Goal: Task Accomplishment & Management: Manage account settings

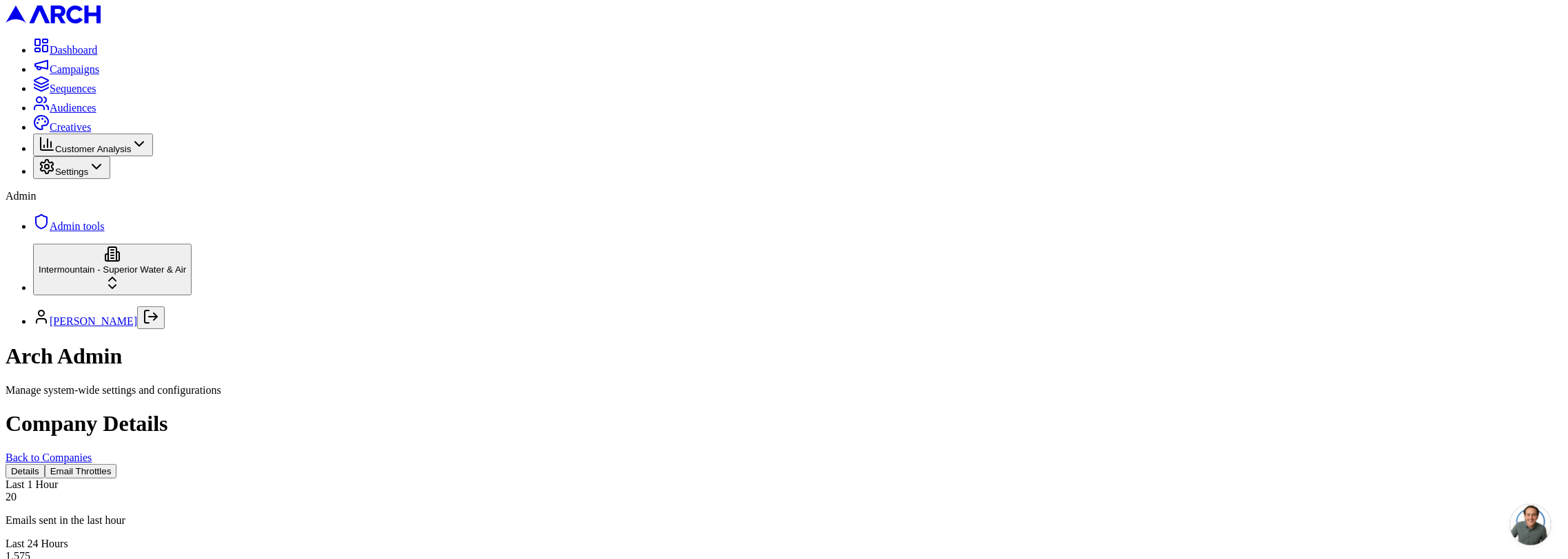
scroll to position [168, 0]
click at [117, 464] on button "Email Throttles" at bounding box center [81, 472] width 73 height 15
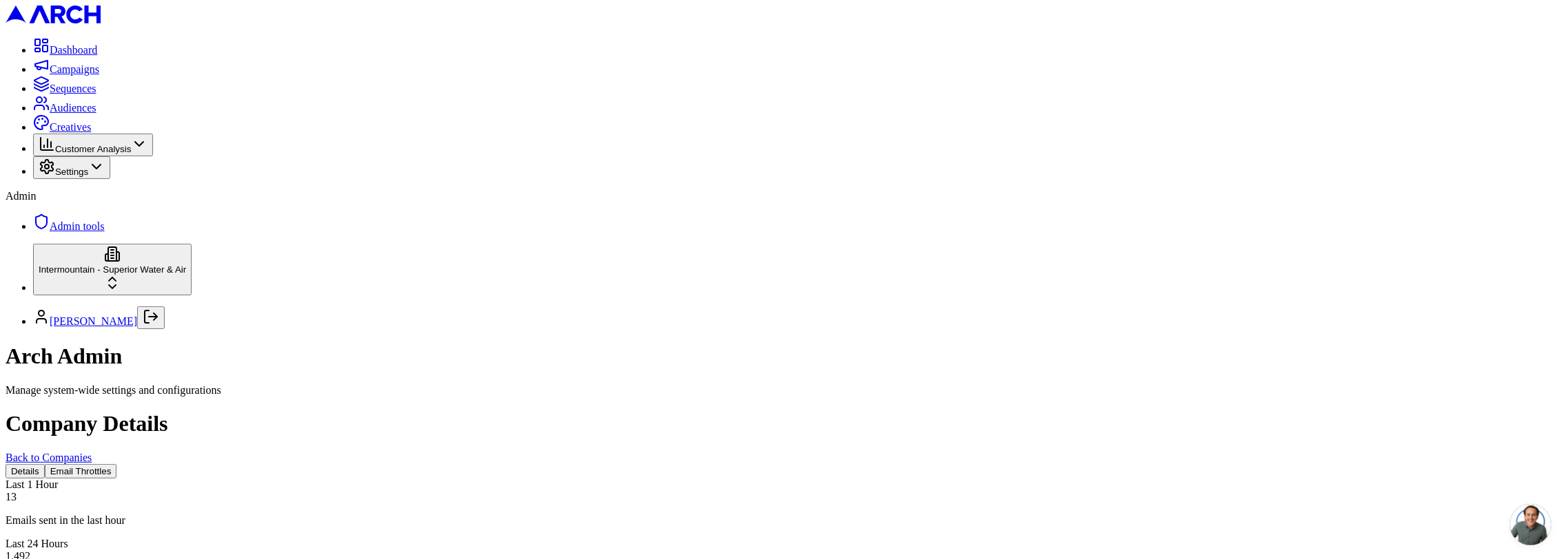
click at [117, 464] on button "Email Throttles" at bounding box center [81, 472] width 73 height 15
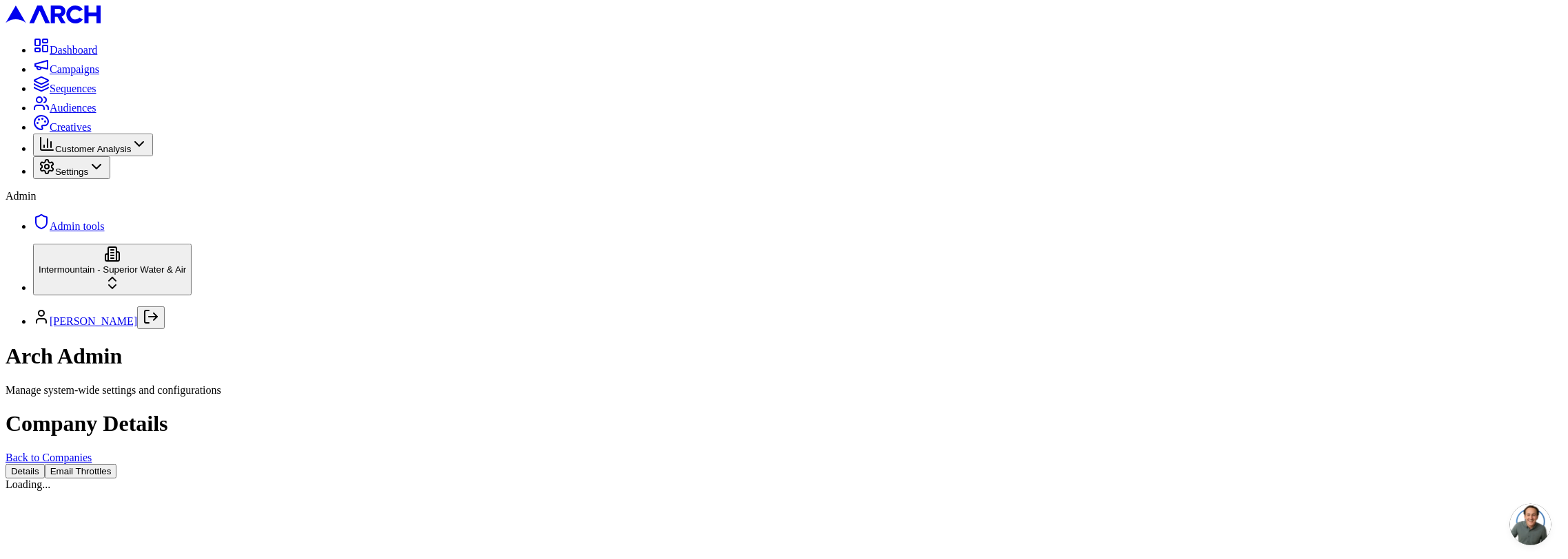
click at [117, 464] on button "Email Throttles" at bounding box center [81, 472] width 73 height 15
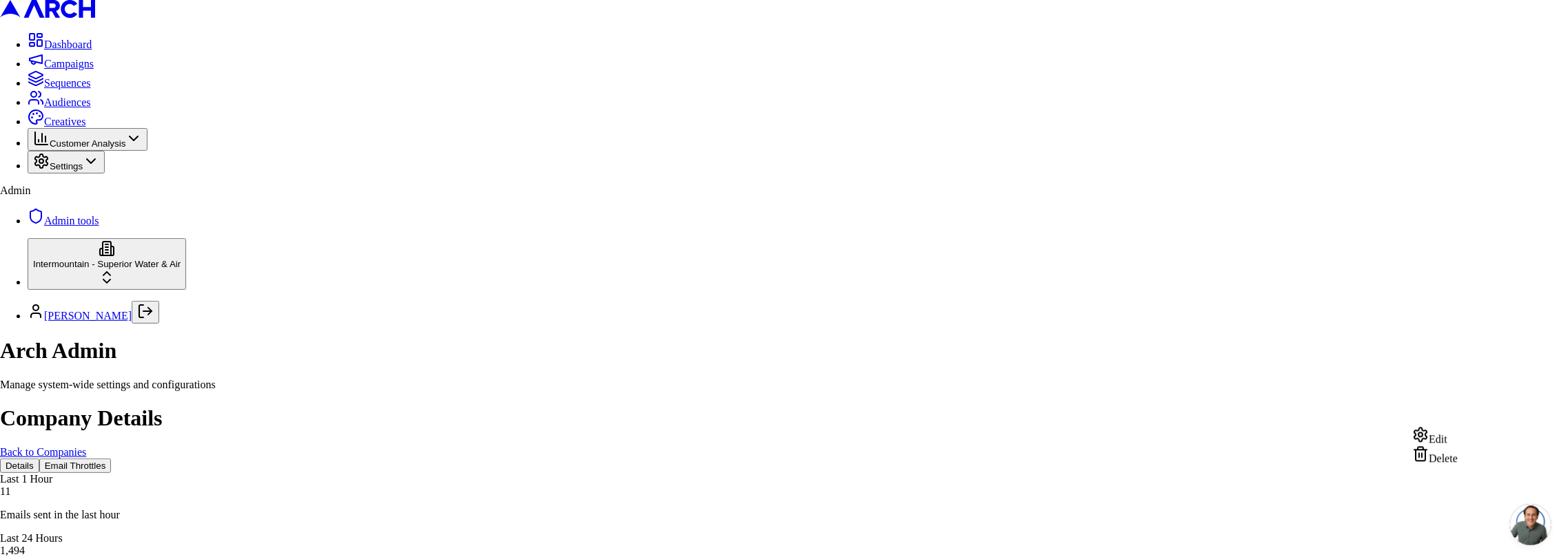
click at [1455, 437] on div "Edit" at bounding box center [1434, 436] width 45 height 19
type input "50"
type input "400"
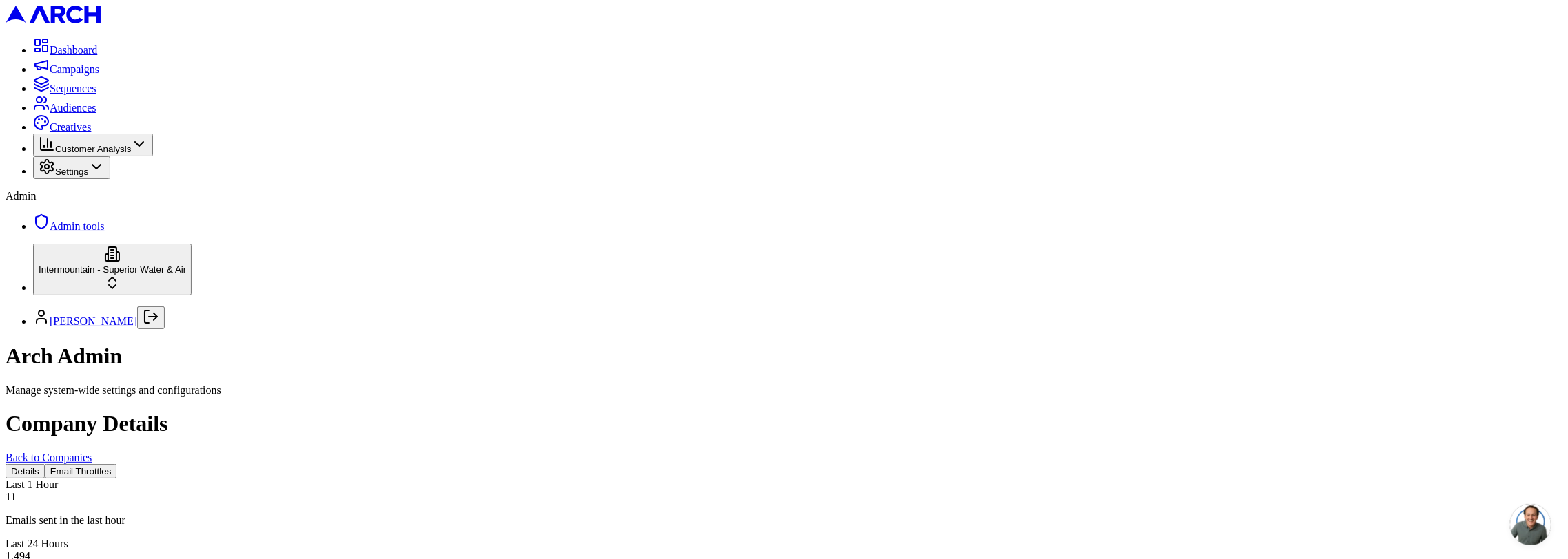
scroll to position [521, 0]
